Goal: Information Seeking & Learning: Learn about a topic

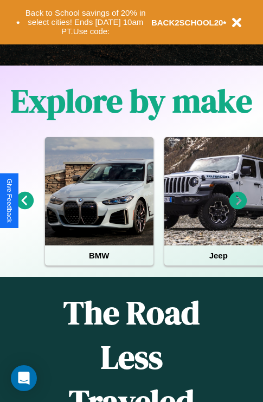
scroll to position [843, 0]
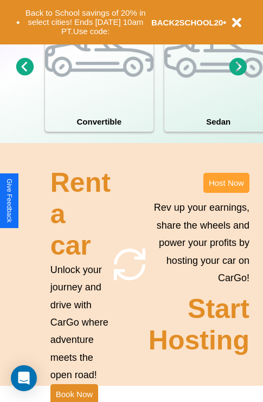
click at [226, 193] on button "Host Now" at bounding box center [226, 183] width 46 height 20
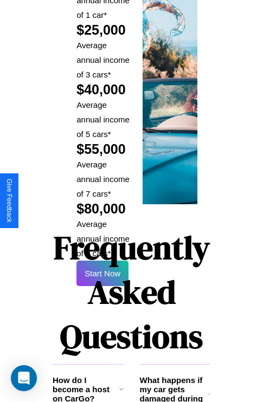
scroll to position [1762, 0]
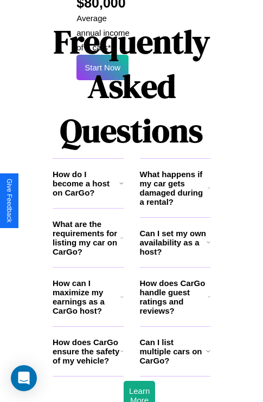
click at [88, 337] on h3 "How does CarGo ensure the safety of my vehicle?" at bounding box center [87, 351] width 68 height 28
click at [208, 183] on icon at bounding box center [208, 187] width 3 height 9
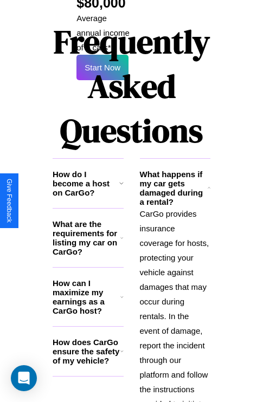
click at [121, 233] on icon at bounding box center [121, 237] width 3 height 9
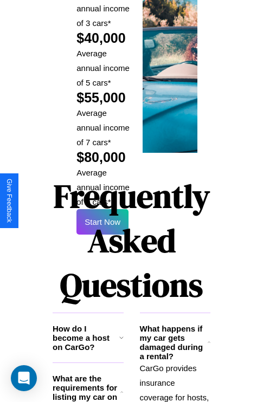
scroll to position [1593, 0]
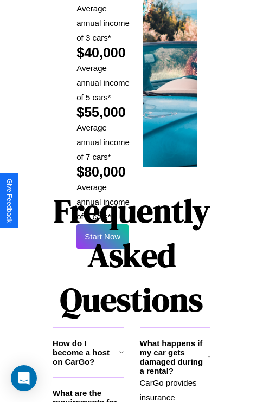
click at [102, 200] on h1 "Frequently Asked Questions" at bounding box center [132, 255] width 158 height 144
